Goal: Find specific page/section: Find specific page/section

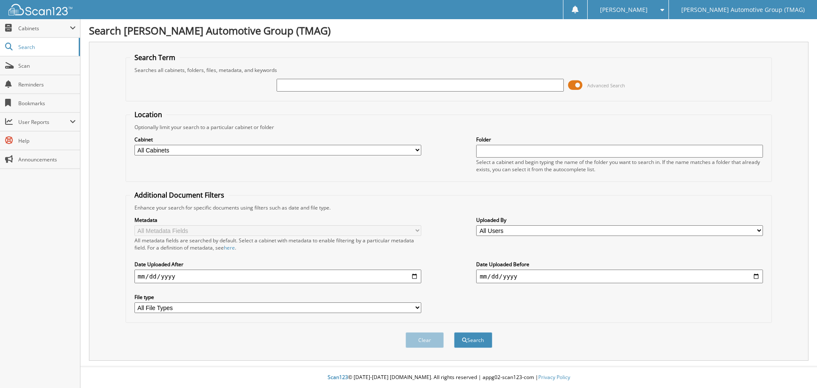
click at [283, 86] on input "text" at bounding box center [420, 85] width 287 height 13
type input "c26128"
click at [454, 332] on button "Search" at bounding box center [473, 340] width 38 height 16
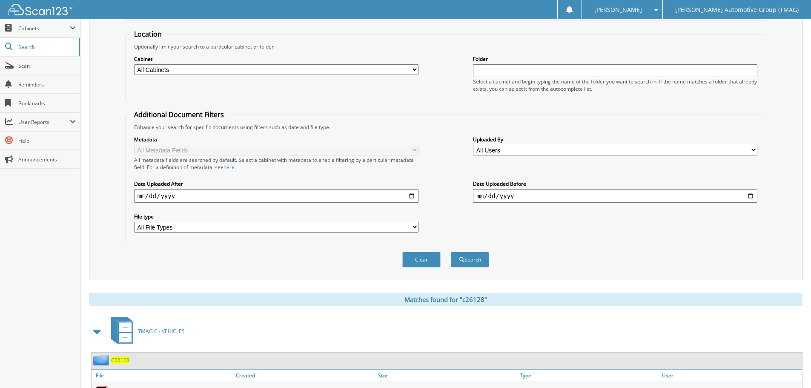
scroll to position [170, 0]
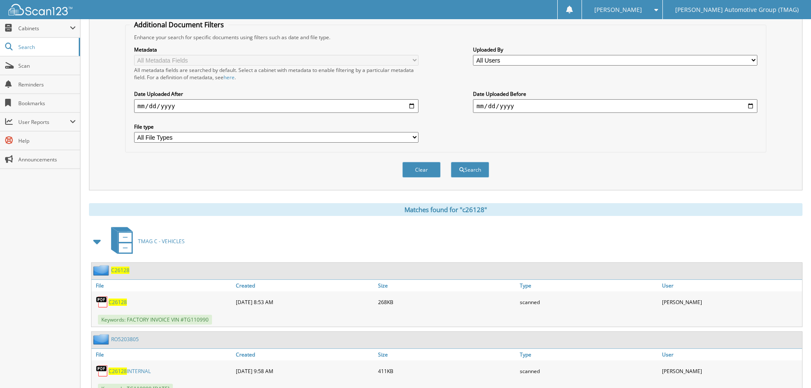
click at [119, 272] on span "C26128" at bounding box center [120, 269] width 18 height 7
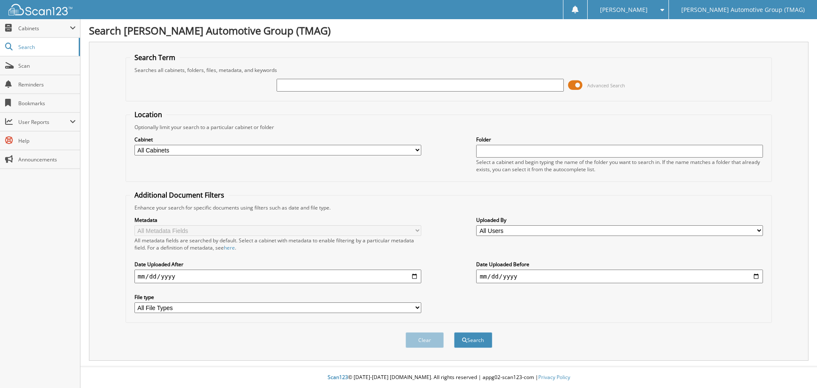
click at [292, 86] on input "text" at bounding box center [420, 85] width 287 height 13
type input "h25753"
click at [454, 332] on button "Search" at bounding box center [473, 340] width 38 height 16
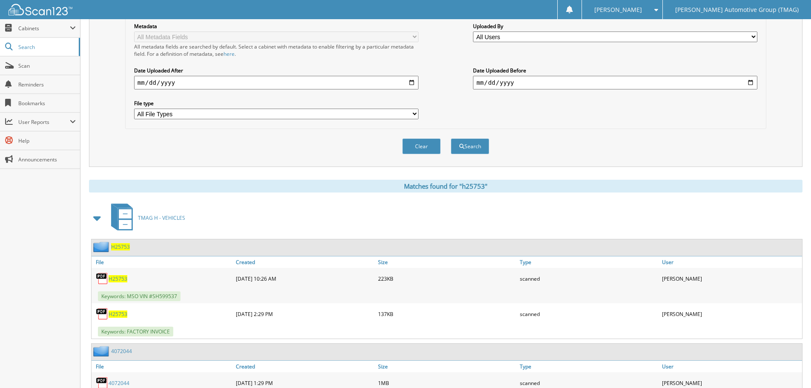
scroll to position [213, 0]
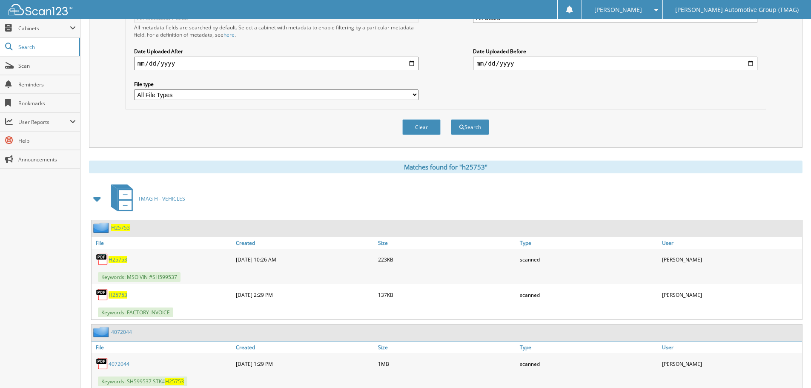
click at [116, 228] on span "H25753" at bounding box center [120, 227] width 19 height 7
